Goal: Task Accomplishment & Management: Manage account settings

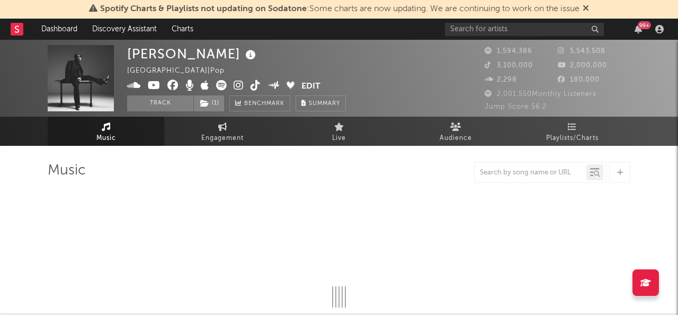
select select "6m"
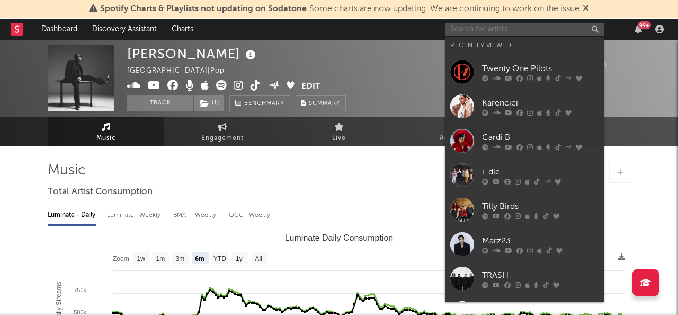
click at [485, 34] on input "text" at bounding box center [524, 29] width 159 height 13
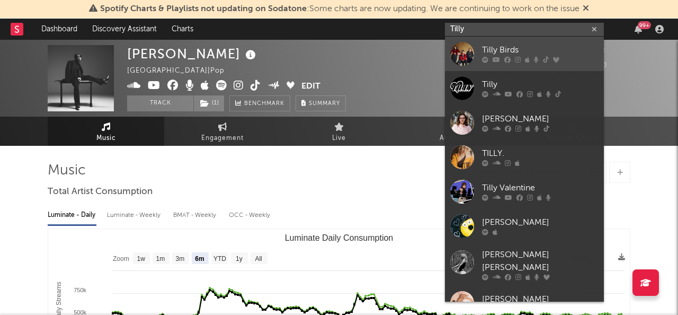
type input "Tilly"
click at [509, 47] on div "Tilly Birds" at bounding box center [540, 50] width 117 height 13
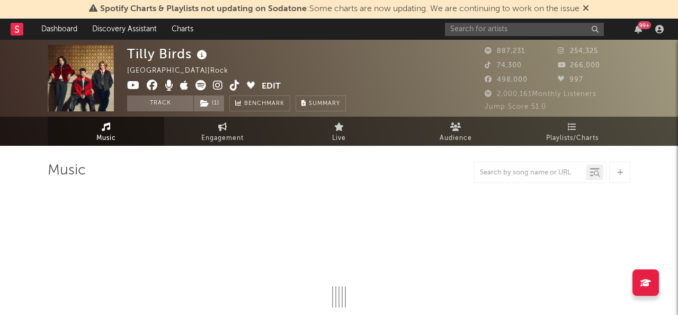
click at [273, 84] on button "Edit" at bounding box center [271, 86] width 19 height 13
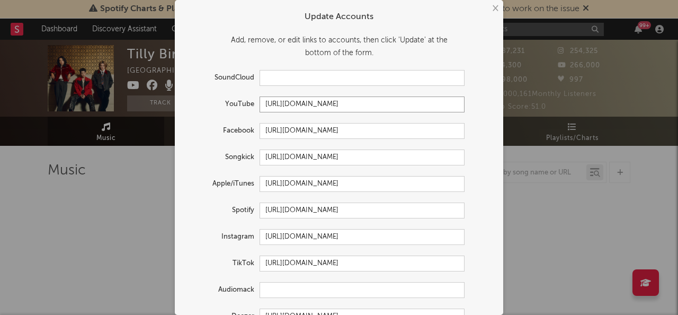
select select "6m"
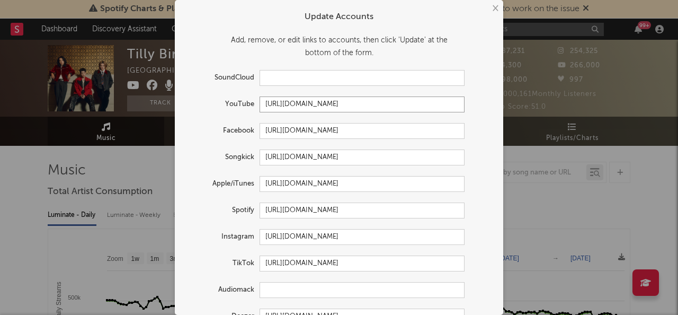
drag, startPoint x: 380, startPoint y: 103, endPoint x: 262, endPoint y: 100, distance: 118.1
click at [262, 100] on input "[URL][DOMAIN_NAME]" at bounding box center [361, 104] width 205 height 16
drag, startPoint x: 398, startPoint y: 131, endPoint x: 262, endPoint y: 131, distance: 136.6
click at [262, 131] on input "[URL][DOMAIN_NAME]" at bounding box center [361, 131] width 205 height 16
drag, startPoint x: 263, startPoint y: 238, endPoint x: 418, endPoint y: 233, distance: 155.2
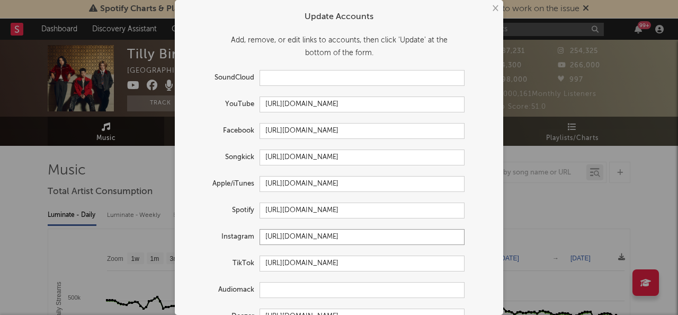
click at [418, 233] on input "[URL][DOMAIN_NAME]" at bounding box center [361, 237] width 205 height 16
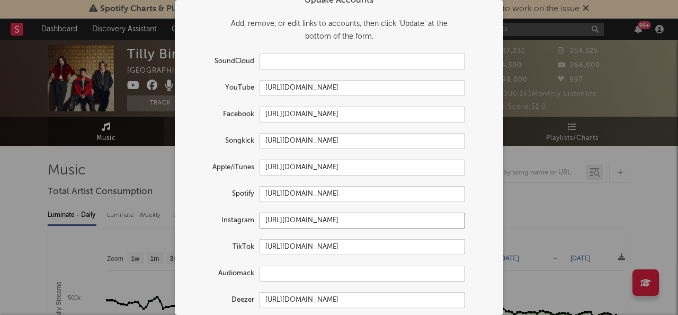
scroll to position [18, 0]
drag, startPoint x: 265, startPoint y: 244, endPoint x: 505, endPoint y: 244, distance: 239.9
click at [505, 244] on div "× Update Accounts Add, remove, or edit links to accounts, then click 'Update' a…" at bounding box center [339, 157] width 678 height 315
drag, startPoint x: 373, startPoint y: 87, endPoint x: 257, endPoint y: 85, distance: 115.5
click at [257, 85] on div "YouTube [URL][DOMAIN_NAME]" at bounding box center [324, 86] width 279 height 16
